Goal: Task Accomplishment & Management: Manage account settings

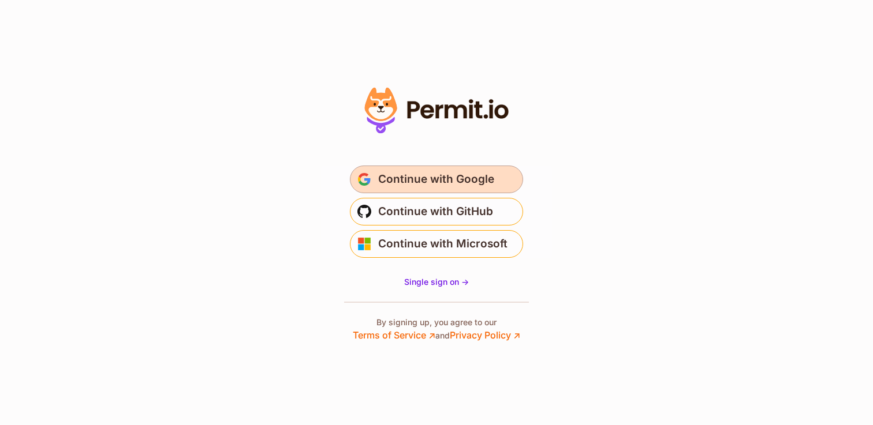
click at [449, 171] on span "Continue with Google" at bounding box center [436, 179] width 116 height 18
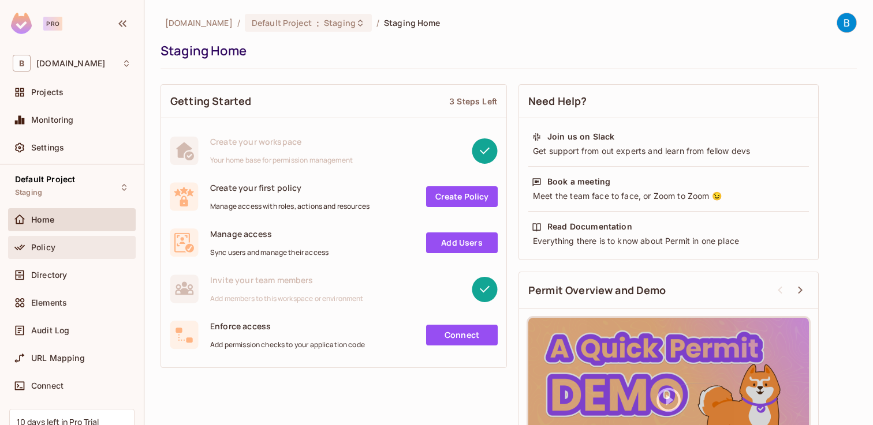
click at [83, 241] on div "Policy" at bounding box center [72, 248] width 118 height 14
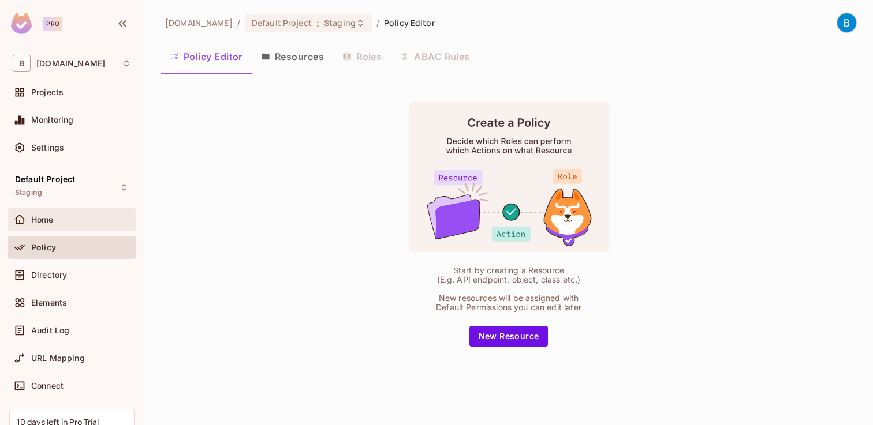
click at [58, 219] on div "Home" at bounding box center [81, 219] width 100 height 9
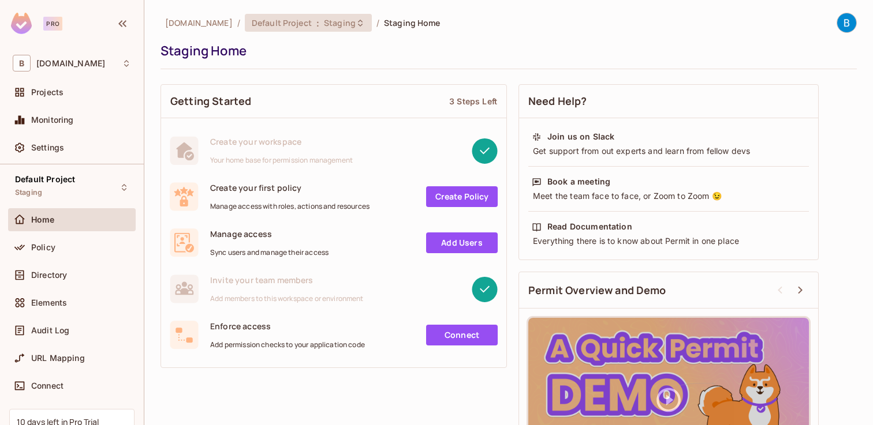
click at [333, 24] on span "Staging" at bounding box center [340, 22] width 32 height 11
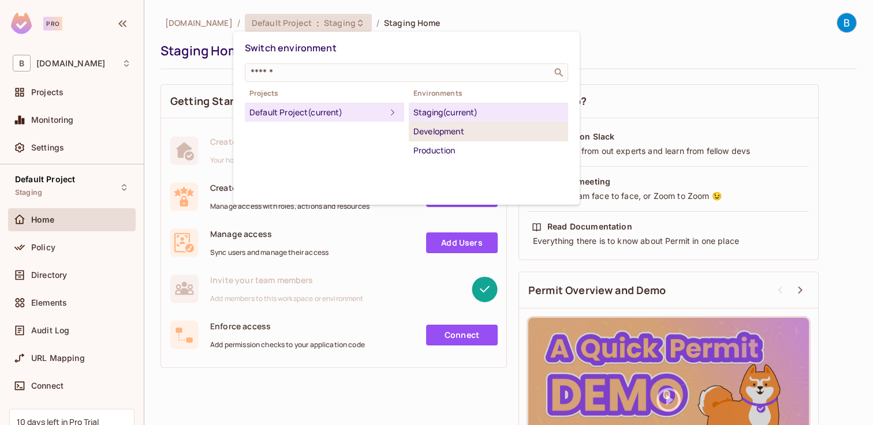
click at [446, 132] on div "Development" at bounding box center [488, 132] width 150 height 14
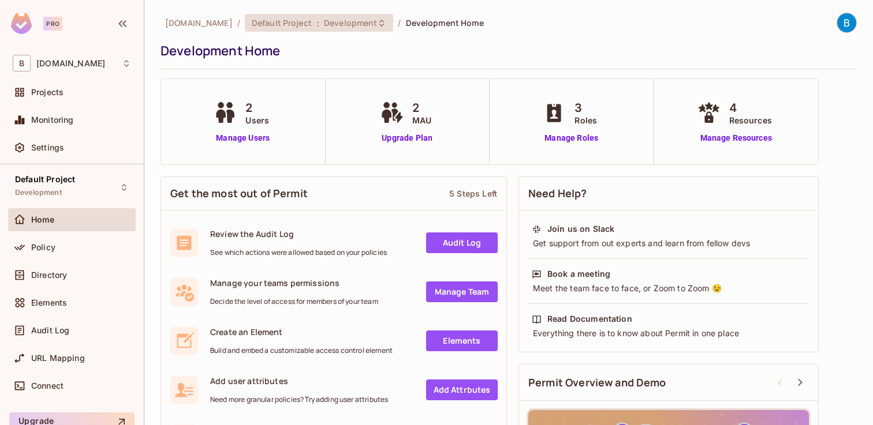
click at [339, 18] on span "Development" at bounding box center [350, 22] width 53 height 11
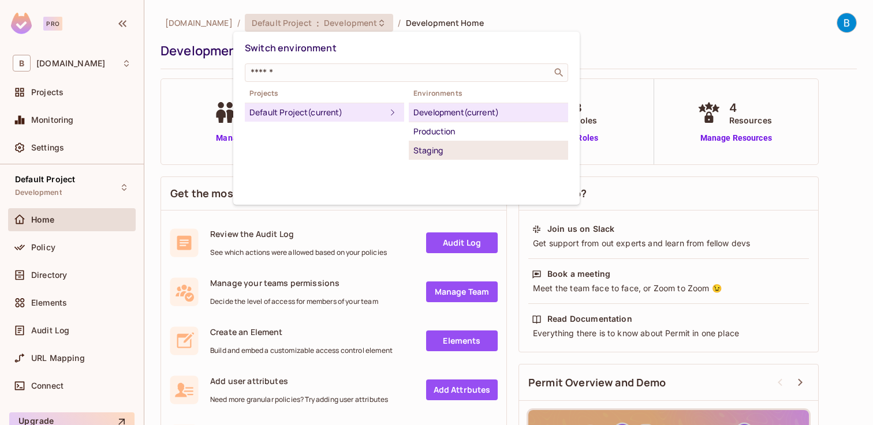
click at [432, 147] on div "Staging" at bounding box center [488, 151] width 150 height 14
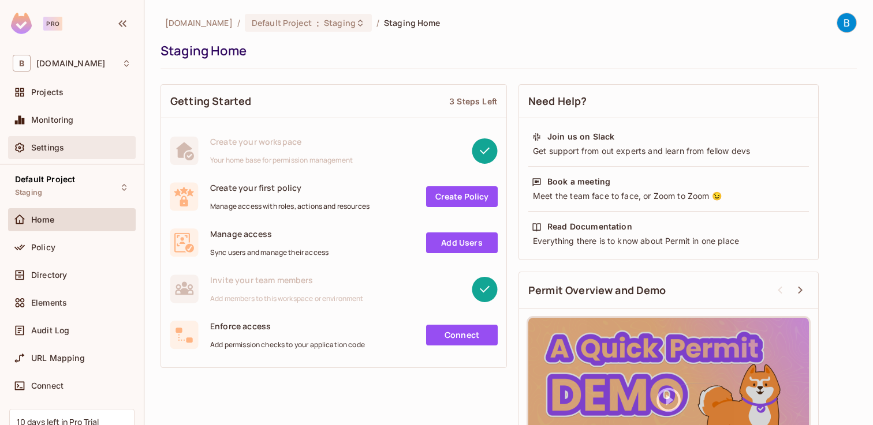
click at [81, 145] on div "Settings" at bounding box center [81, 147] width 100 height 9
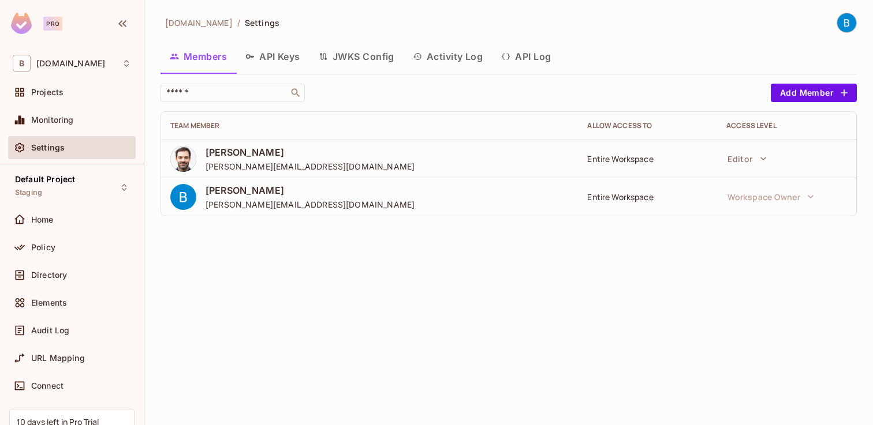
click at [293, 56] on button "API Keys" at bounding box center [272, 56] width 73 height 29
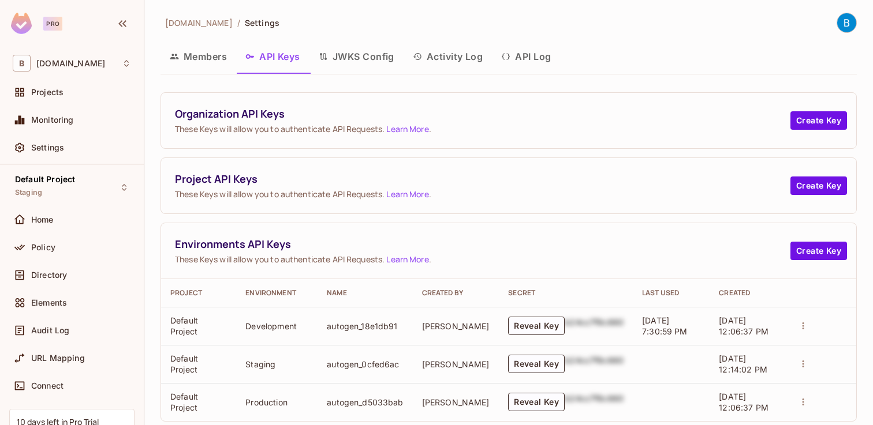
scroll to position [22, 0]
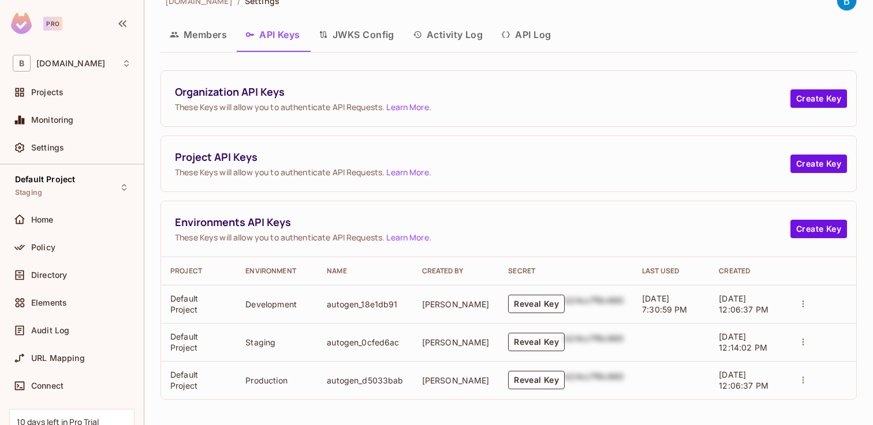
click at [536, 338] on button "Reveal Key" at bounding box center [536, 342] width 57 height 18
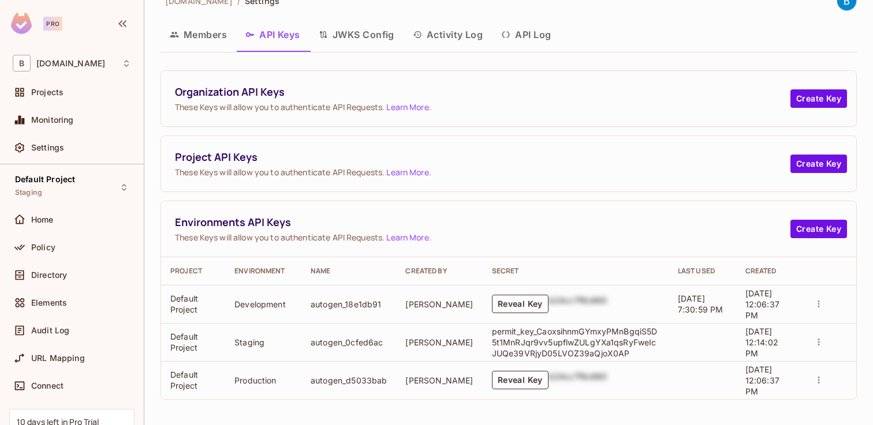
click at [536, 338] on p "permit_key_CaoxsihnmGYmxyPMnBgqiS5D5t1MnRJqr9vv5upflwZULgYXa1qsRyFweIcJUQe39VRj…" at bounding box center [575, 342] width 167 height 33
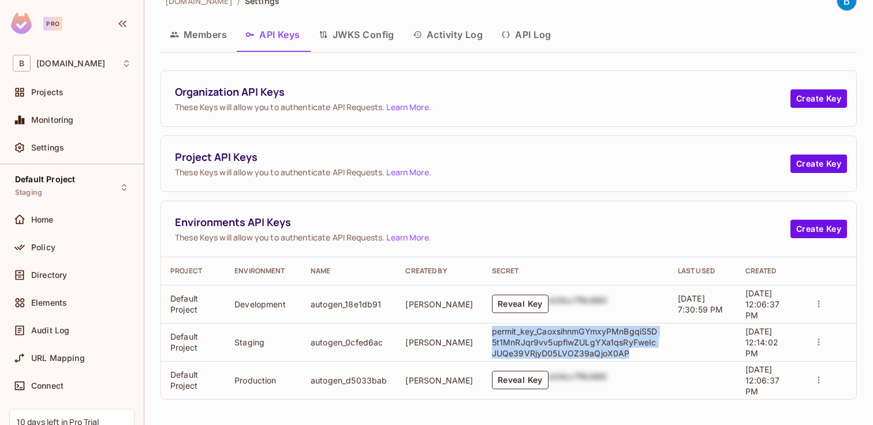
click at [536, 338] on p "permit_key_CaoxsihnmGYmxyPMnBgqiS5D5t1MnRJqr9vv5upflwZULgYXa1qsRyFweIcJUQe39VRj…" at bounding box center [575, 342] width 167 height 33
copy p "permit_key_CaoxsihnmGYmxyPMnBgqiS5D5t1MnRJqr9vv5upflwZULgYXa1qsRyFweIcJUQe39VRj…"
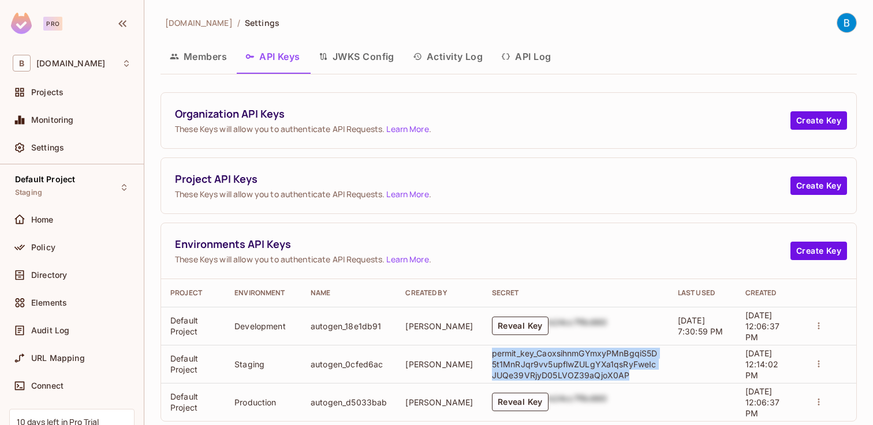
click at [415, 191] on link "Learn More" at bounding box center [407, 194] width 42 height 11
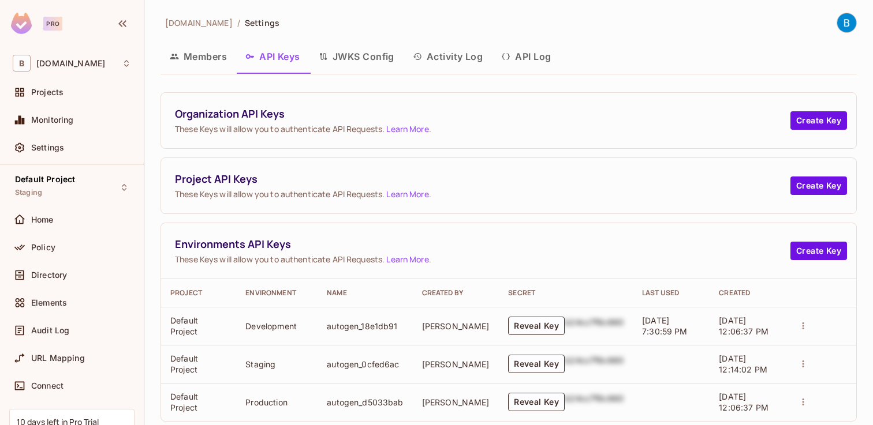
click at [291, 131] on span "These Keys will allow you to authenticate API Requests. Learn More ." at bounding box center [482, 129] width 615 height 11
click at [296, 189] on span "These Keys will allow you to authenticate API Requests. Learn More ." at bounding box center [482, 194] width 615 height 11
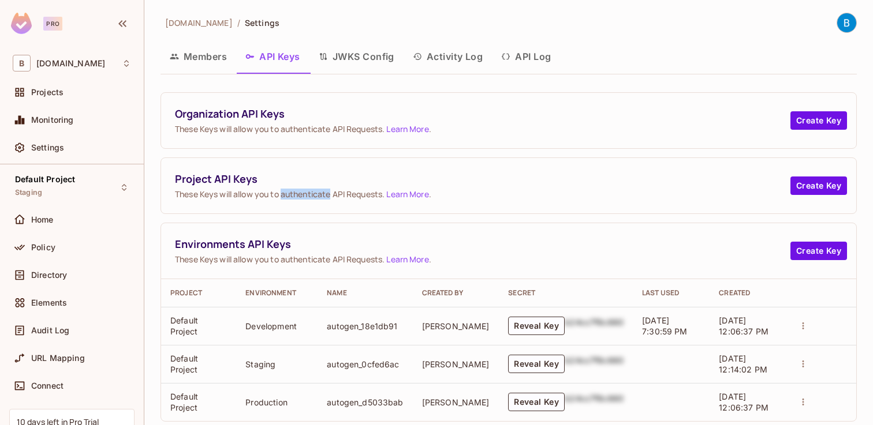
click at [296, 189] on span "These Keys will allow you to authenticate API Requests. Learn More ." at bounding box center [482, 194] width 615 height 11
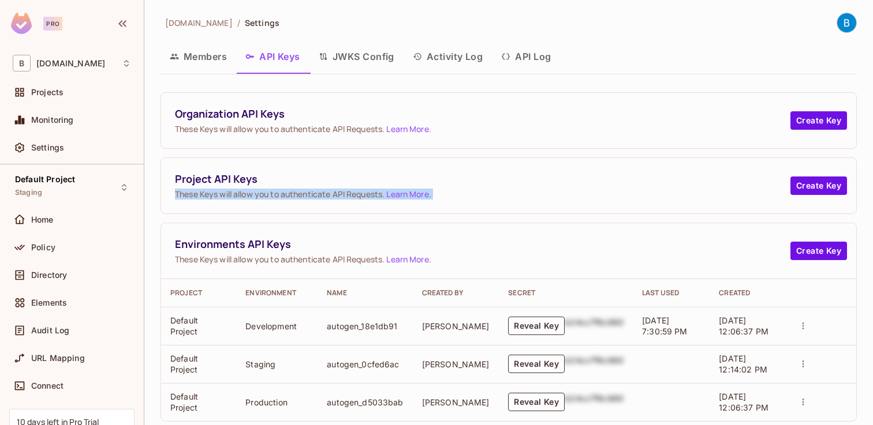
click at [401, 256] on link "Learn More" at bounding box center [407, 259] width 42 height 11
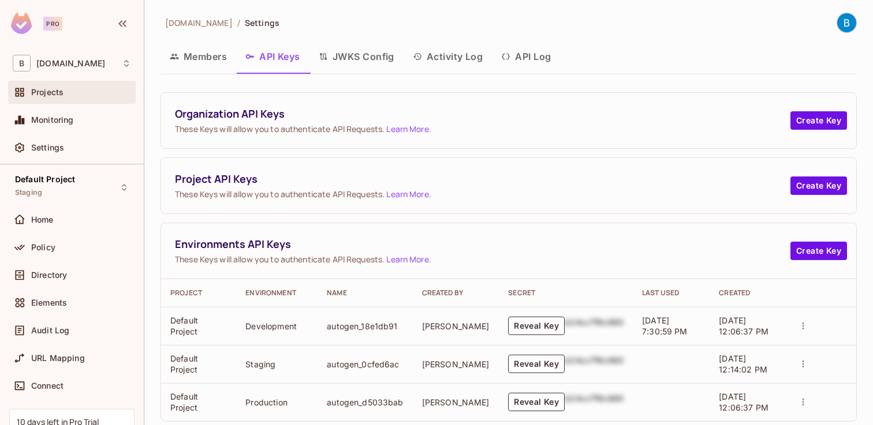
click at [88, 100] on div "Projects" at bounding box center [72, 92] width 128 height 23
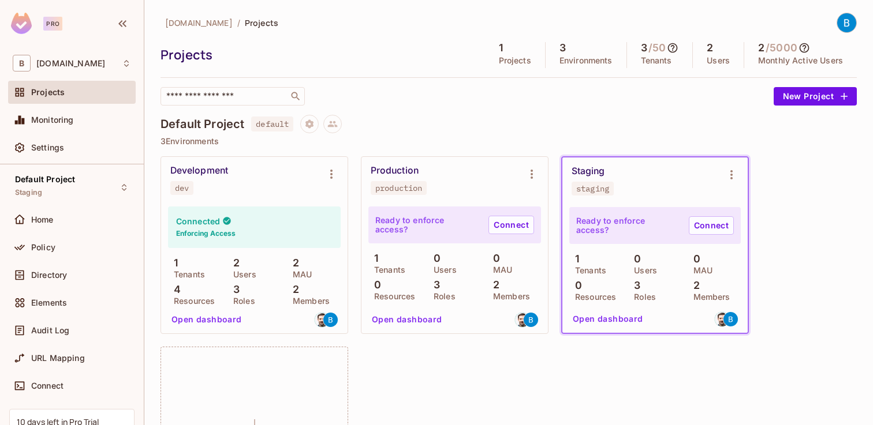
click at [634, 170] on div "Staging staging" at bounding box center [646, 181] width 148 height 30
click at [724, 177] on icon "Environment settings" at bounding box center [731, 175] width 14 height 14
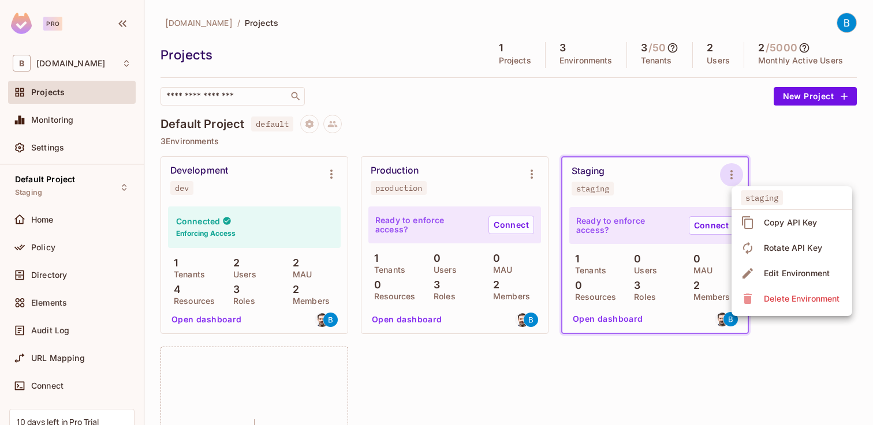
click at [783, 223] on div "Copy API Key" at bounding box center [791, 223] width 54 height 12
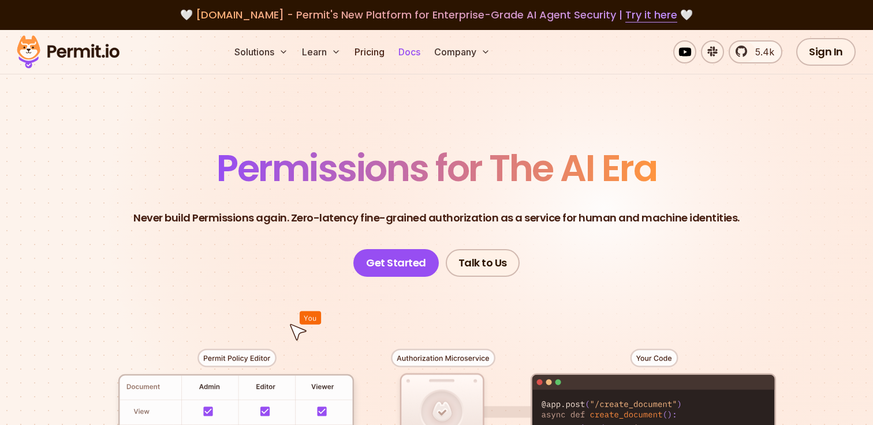
click at [419, 51] on link "Docs" at bounding box center [409, 51] width 31 height 23
